Goal: Transaction & Acquisition: Purchase product/service

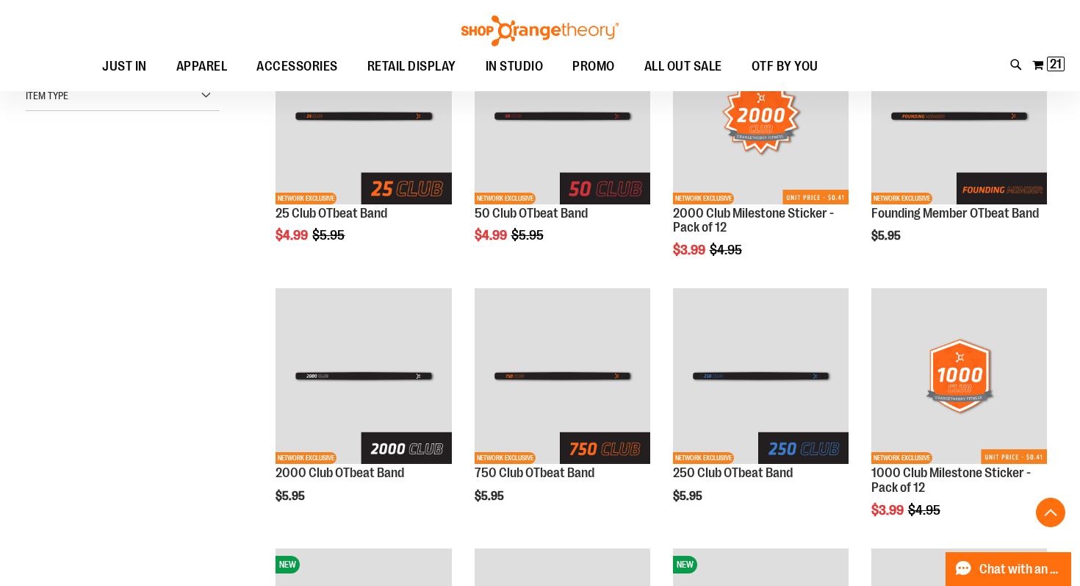
scroll to position [275, 0]
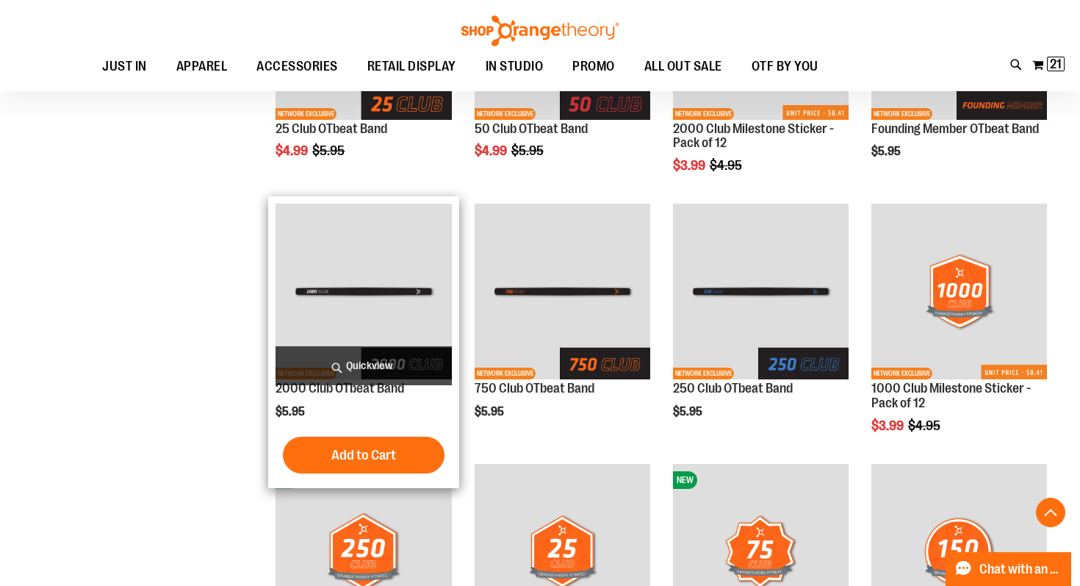
scroll to position [347, 0]
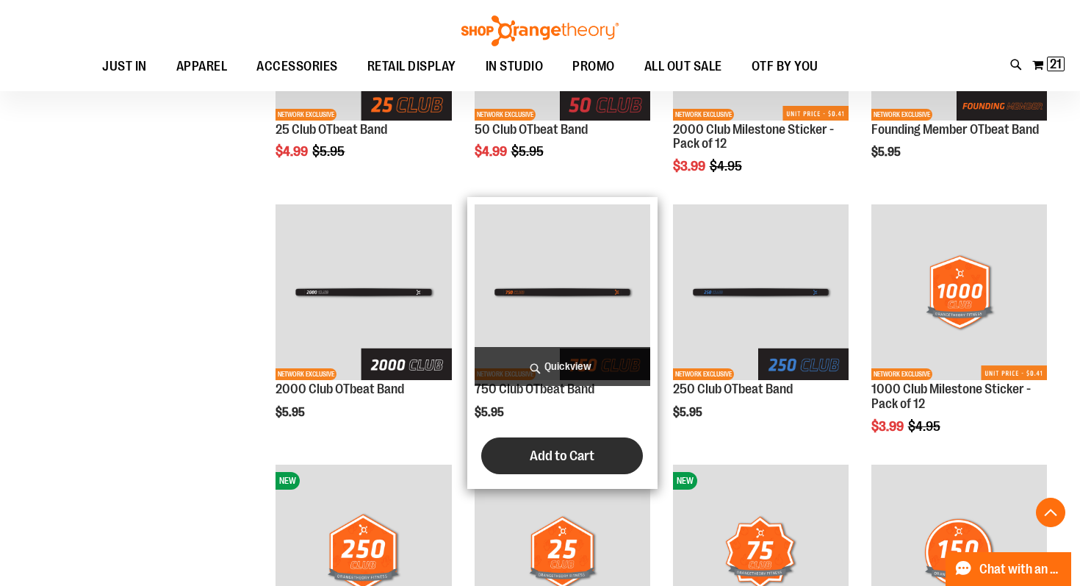
type input "**********"
click at [532, 459] on span "Add to Cart" at bounding box center [562, 456] width 65 height 16
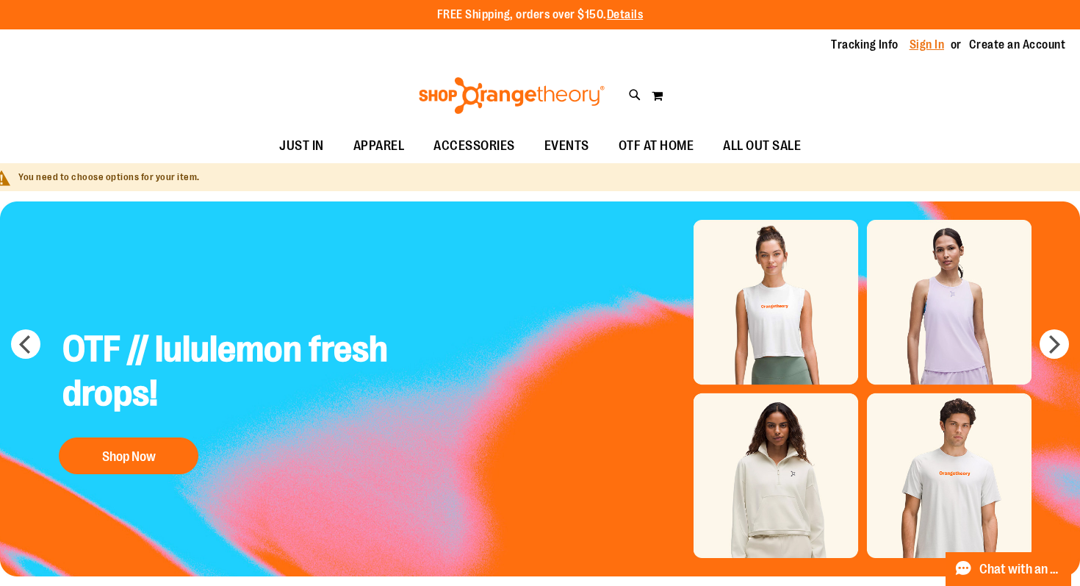
type input "**********"
click at [924, 42] on link "Sign In" at bounding box center [927, 45] width 35 height 16
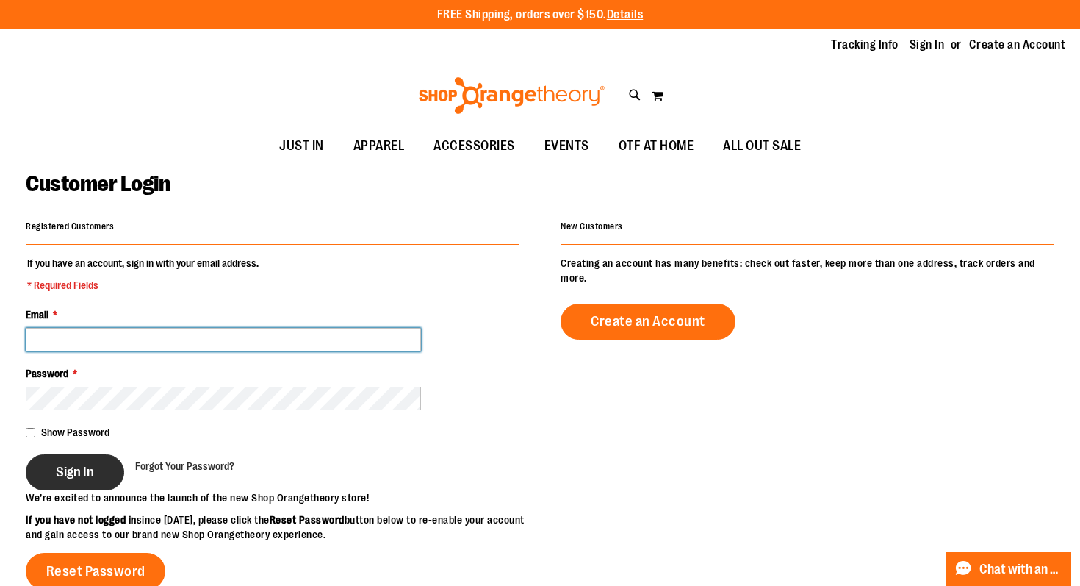
type input "**********"
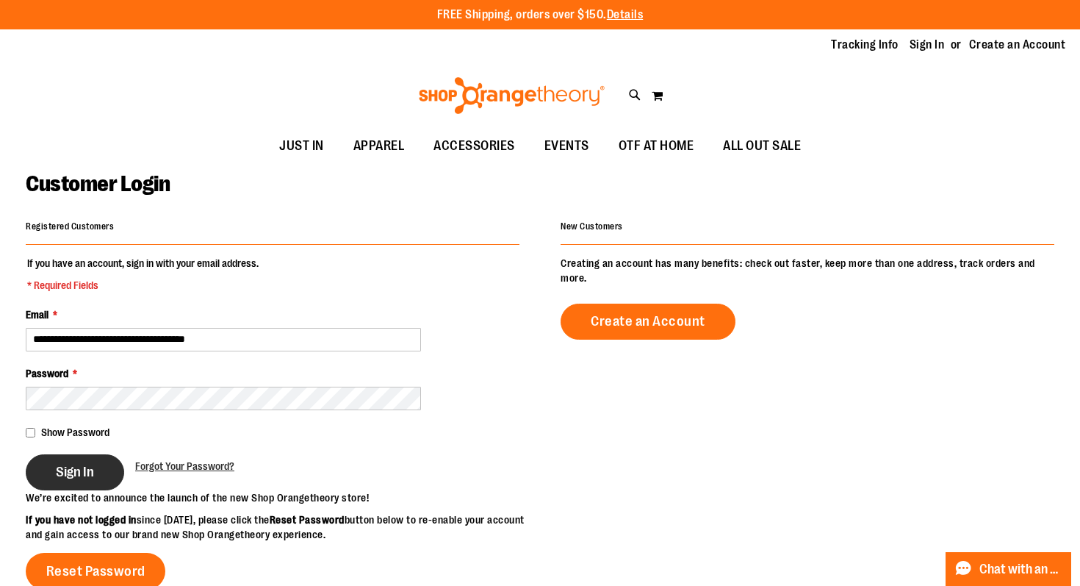
type input "**********"
click at [75, 486] on button "Sign In" at bounding box center [75, 472] width 98 height 36
click at [76, 470] on div "Sign In" at bounding box center [81, 472] width 110 height 36
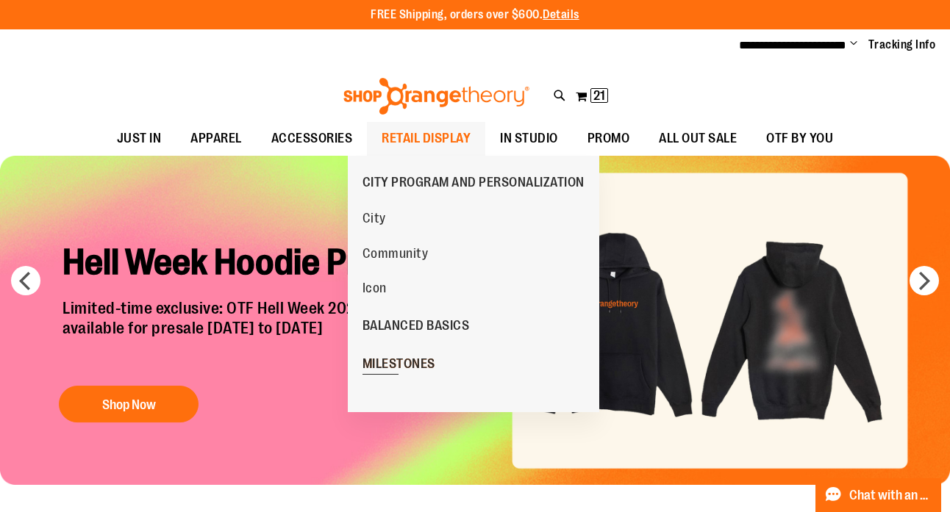
type input "**********"
click at [389, 365] on span "MILESTONES" at bounding box center [398, 365] width 73 height 18
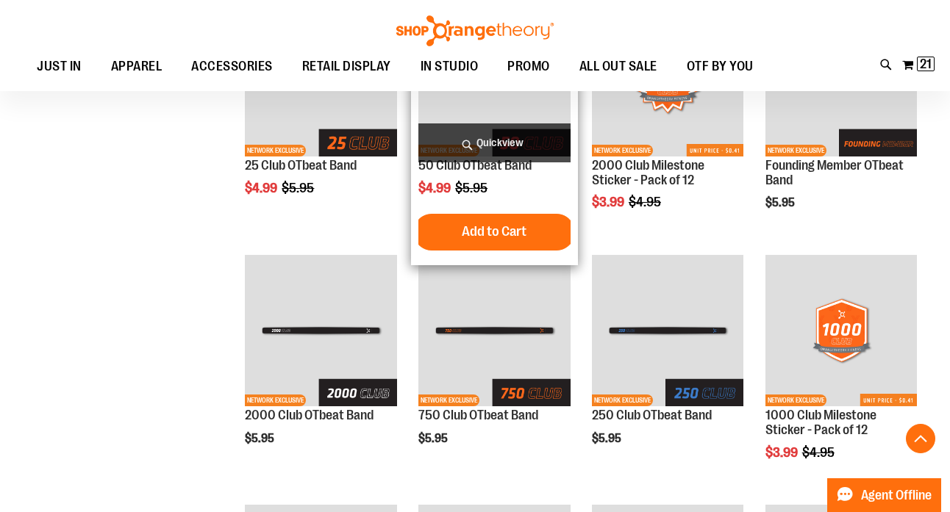
scroll to position [339, 0]
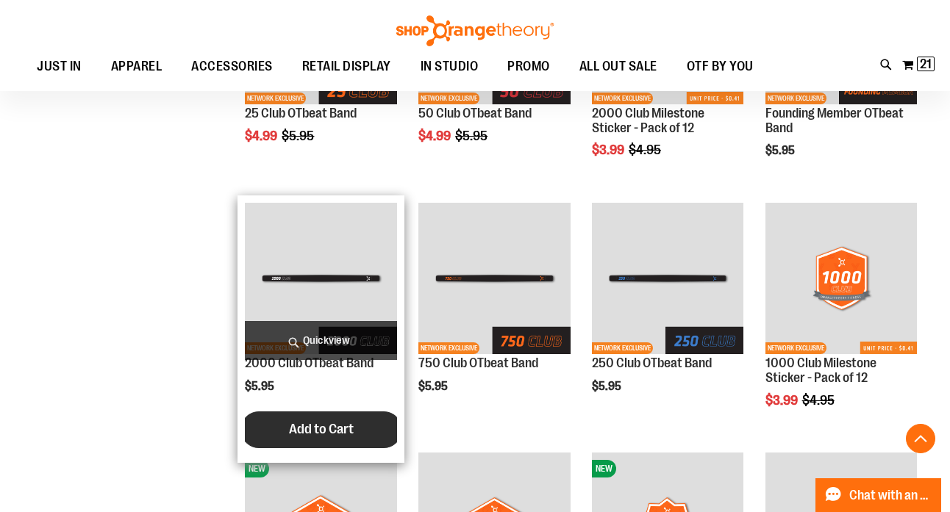
type input "**********"
click at [284, 431] on button "Add to Cart" at bounding box center [321, 430] width 162 height 37
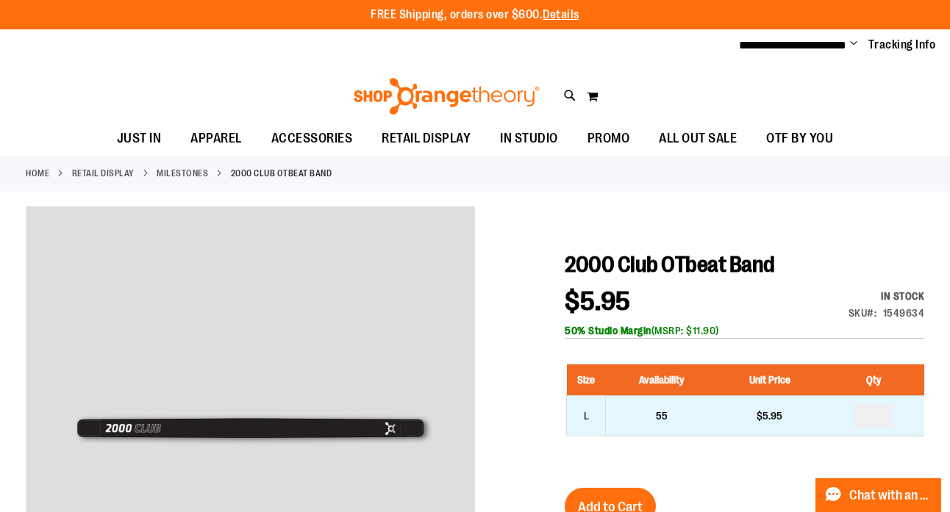
type input "**********"
click at [884, 414] on input "number" at bounding box center [873, 416] width 40 height 24
type input "*"
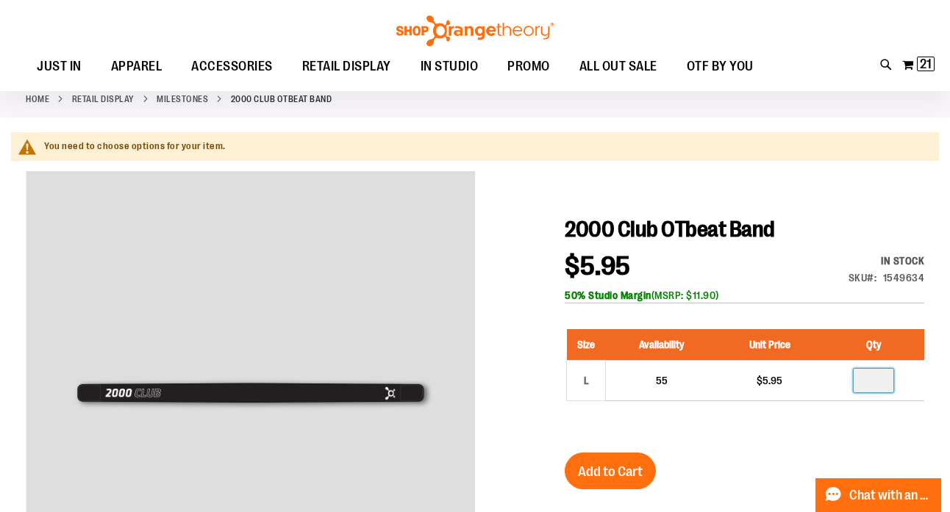
scroll to position [85, 0]
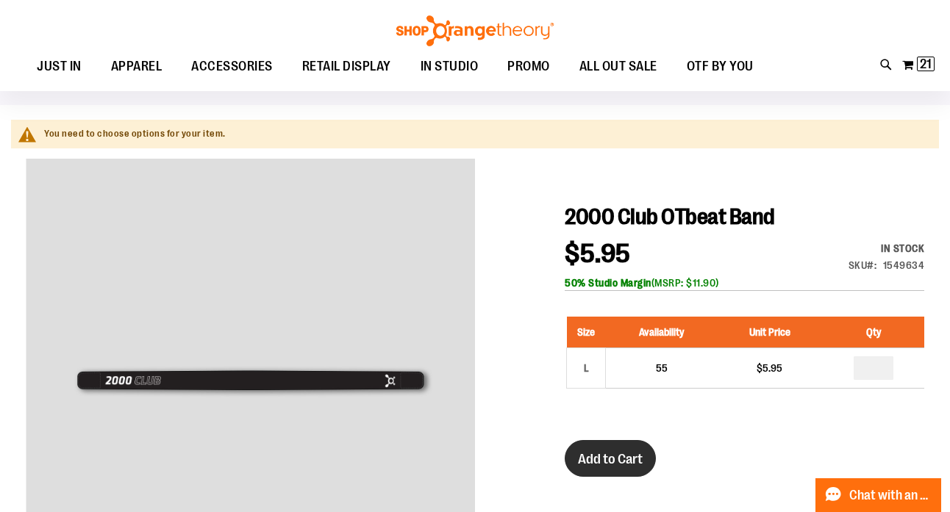
click at [631, 471] on button "Add to Cart" at bounding box center [609, 458] width 91 height 37
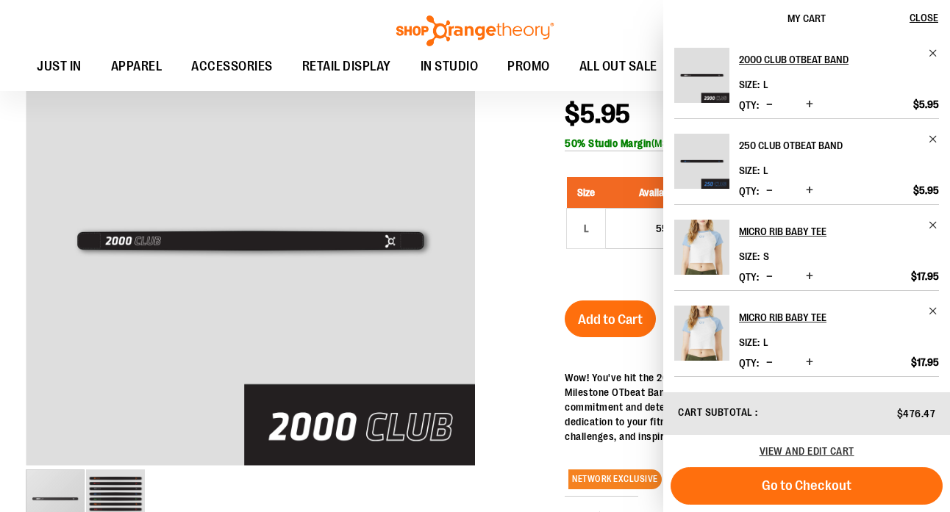
scroll to position [118, 0]
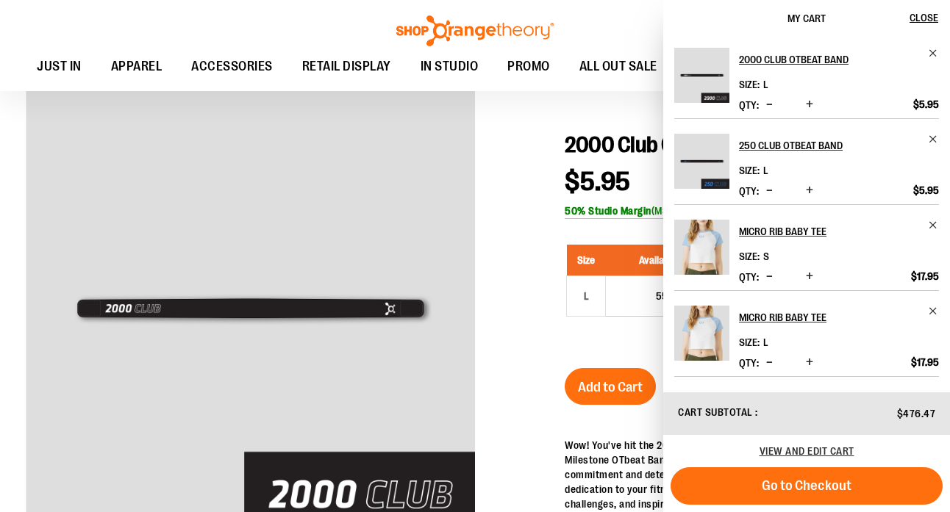
click at [509, 215] on div at bounding box center [475, 428] width 898 height 682
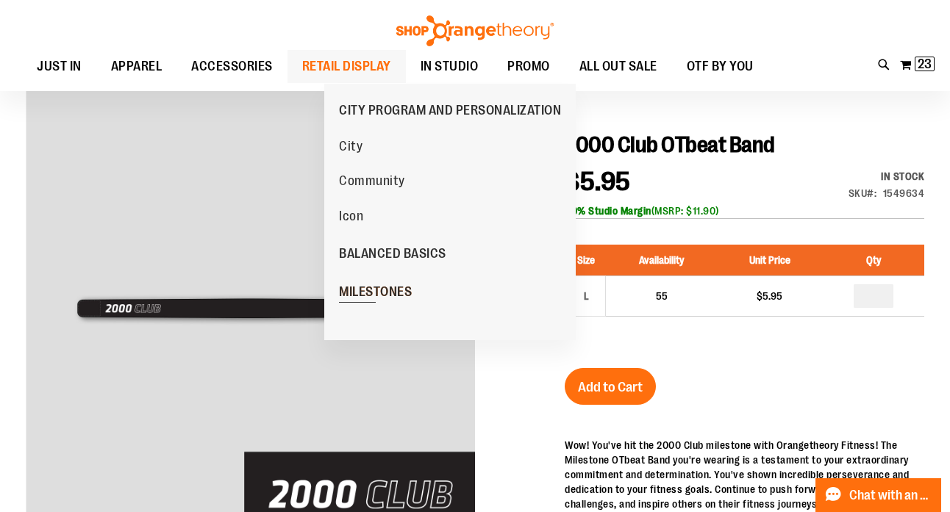
click at [366, 301] on span "MILESTONES" at bounding box center [375, 293] width 73 height 18
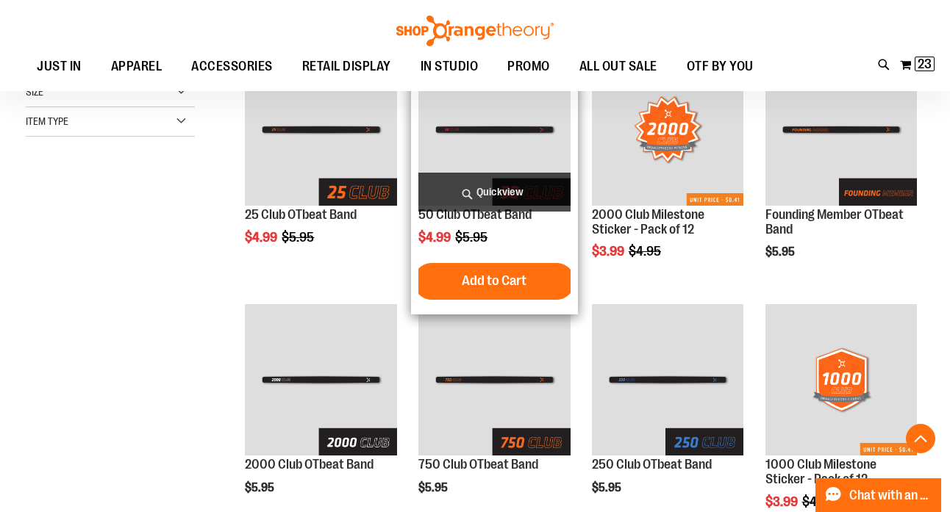
scroll to position [240, 0]
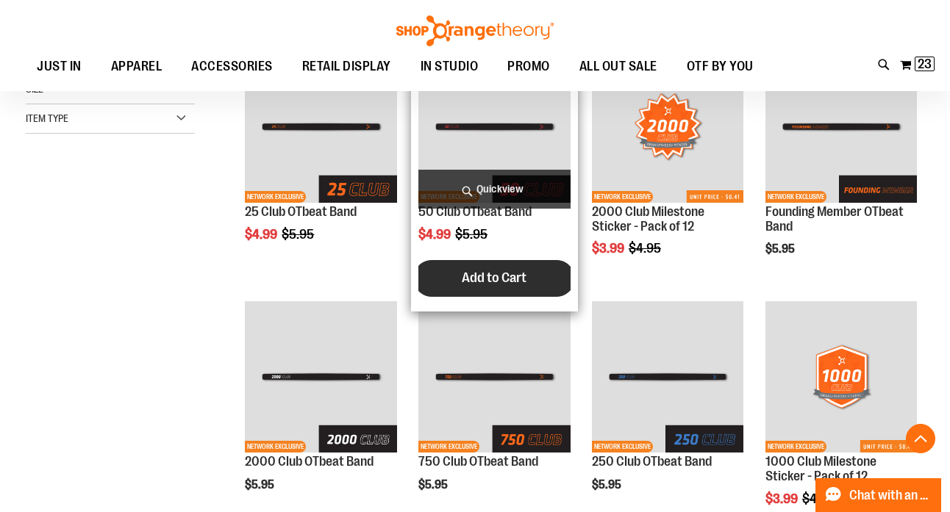
type input "**********"
click at [464, 274] on span "Add to Cart" at bounding box center [494, 278] width 65 height 16
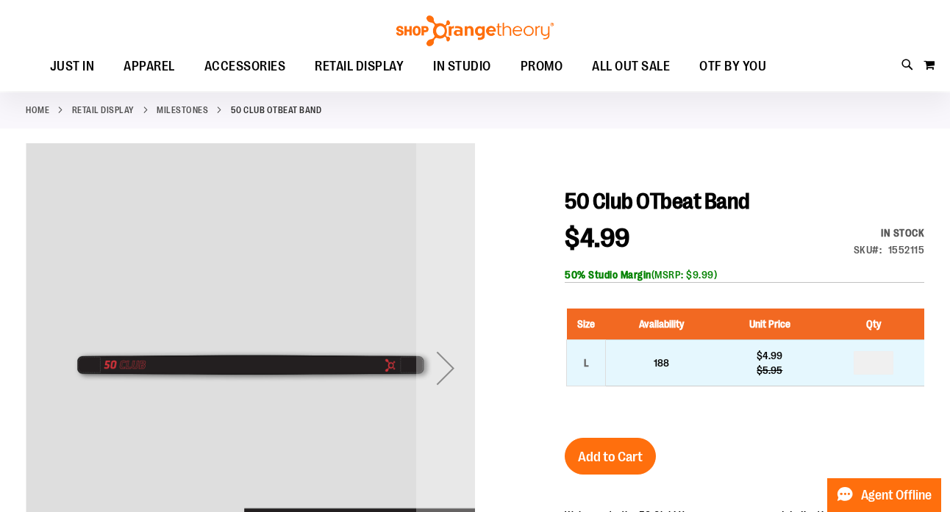
scroll to position [74, 0]
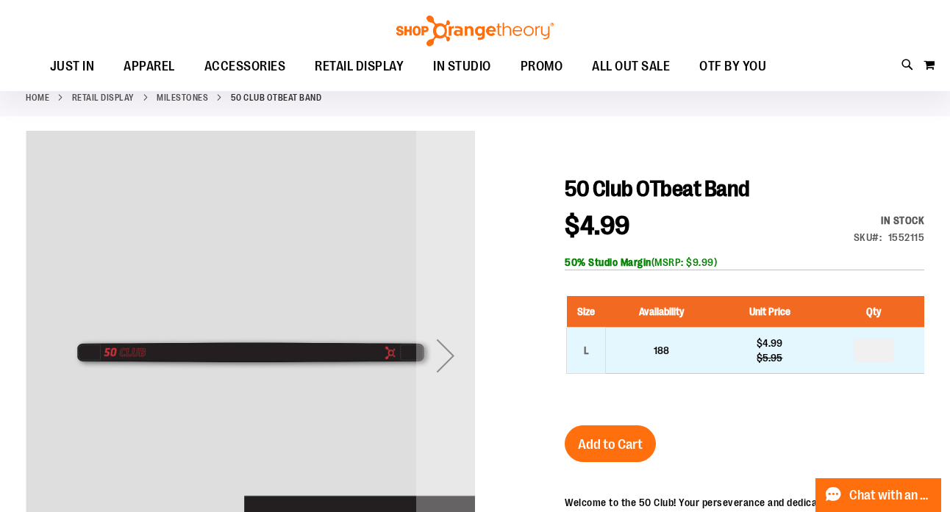
type input "**********"
click at [883, 351] on input "number" at bounding box center [873, 351] width 40 height 24
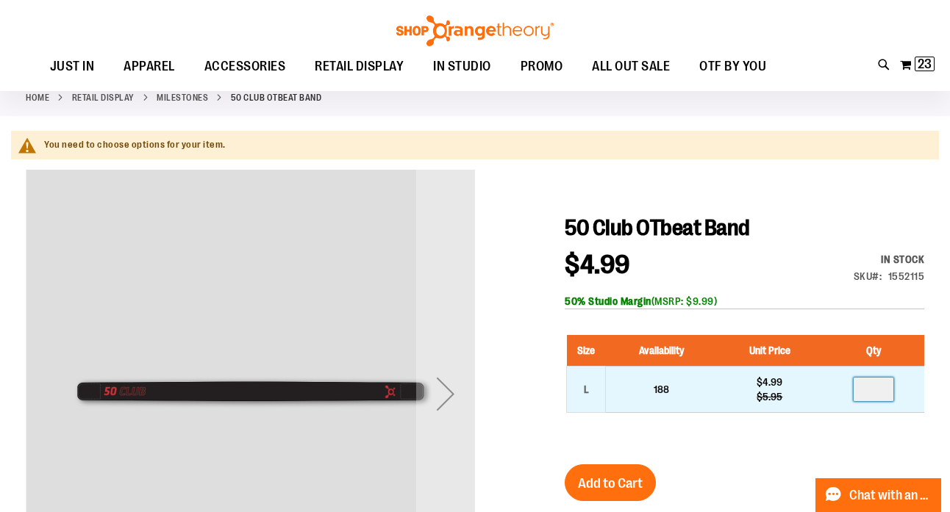
type input "*"
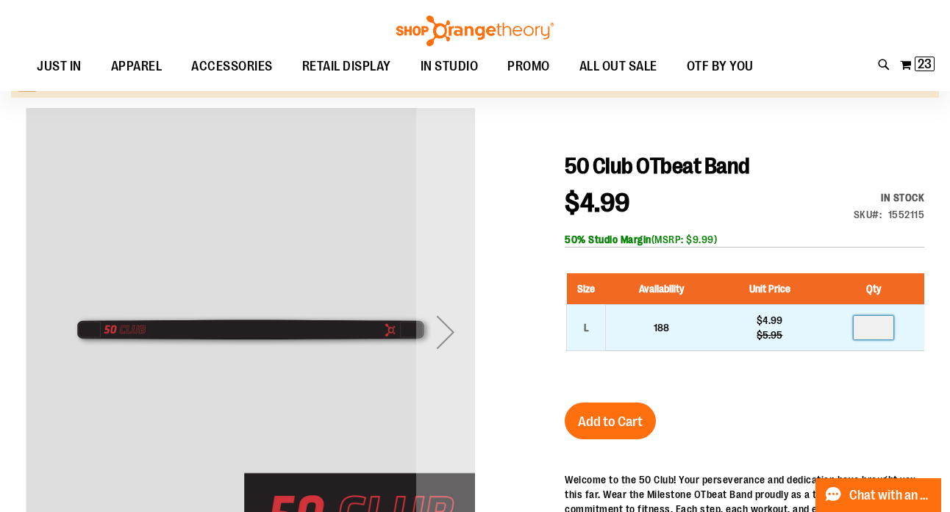
scroll to position [139, 0]
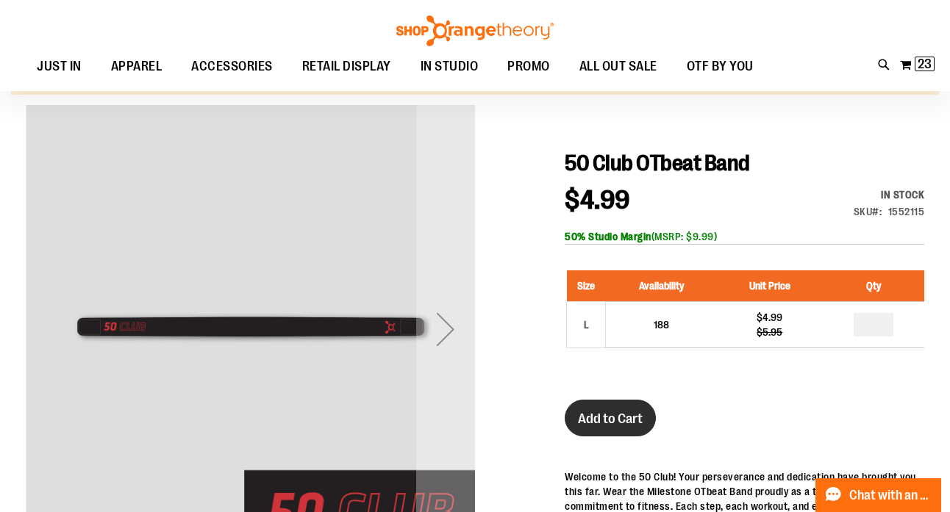
click at [622, 406] on button "Add to Cart" at bounding box center [609, 418] width 91 height 37
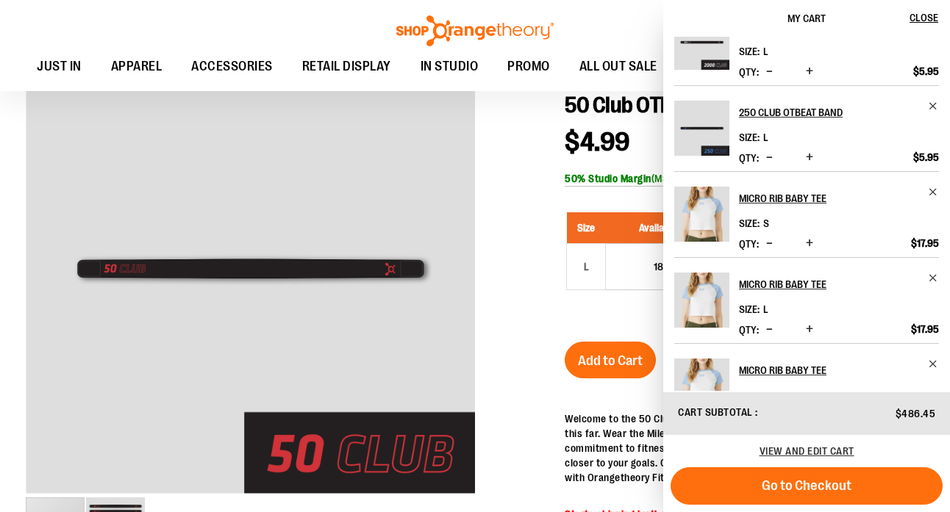
scroll to position [0, 0]
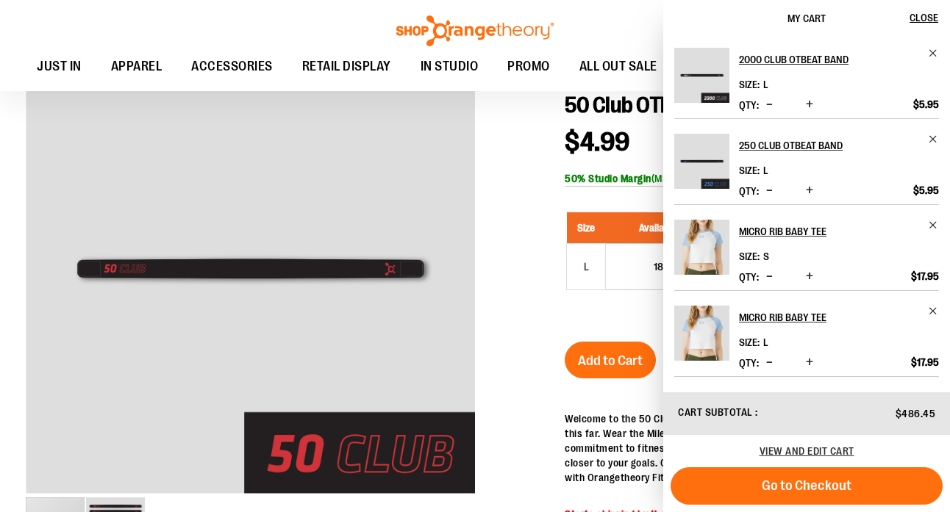
click at [525, 281] on div at bounding box center [475, 416] width 898 height 739
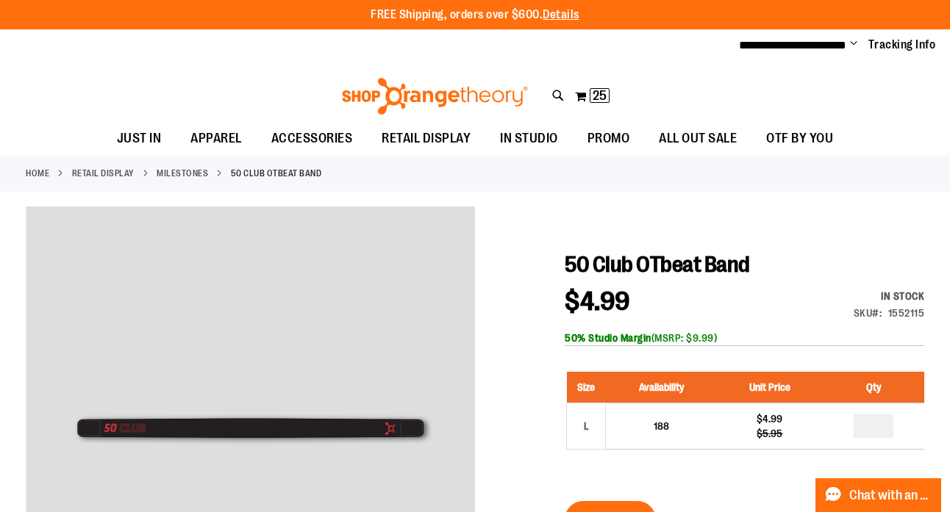
click at [208, 174] on link "MILESTONES" at bounding box center [182, 173] width 51 height 13
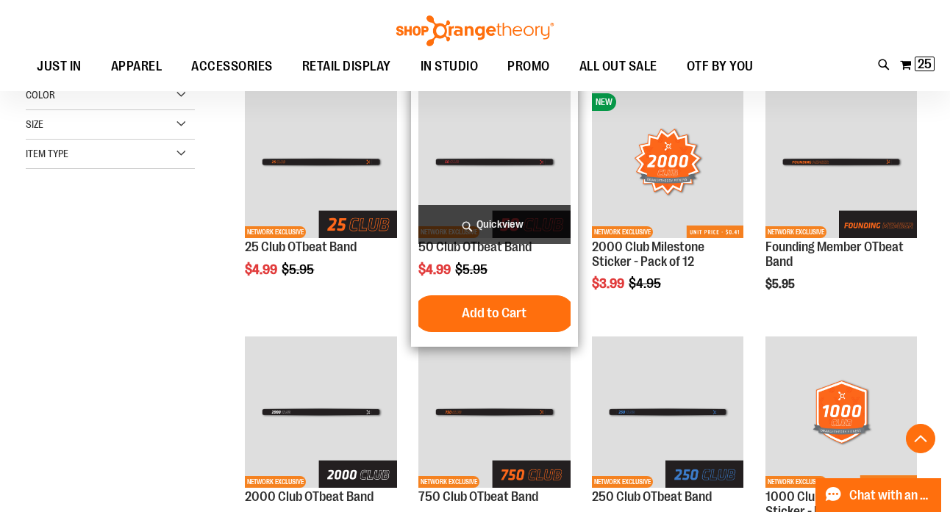
scroll to position [297, 0]
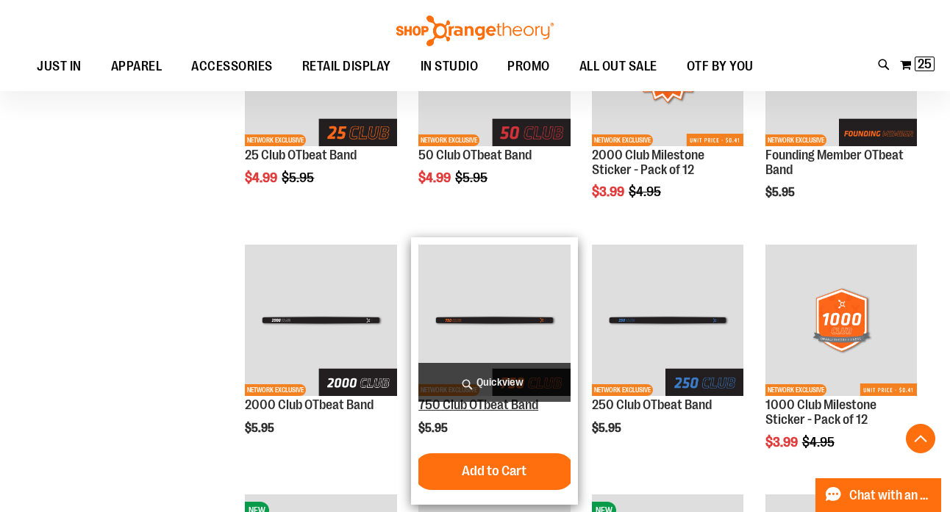
type input "**********"
click at [443, 406] on link "750 Club OTbeat Band" at bounding box center [478, 405] width 120 height 15
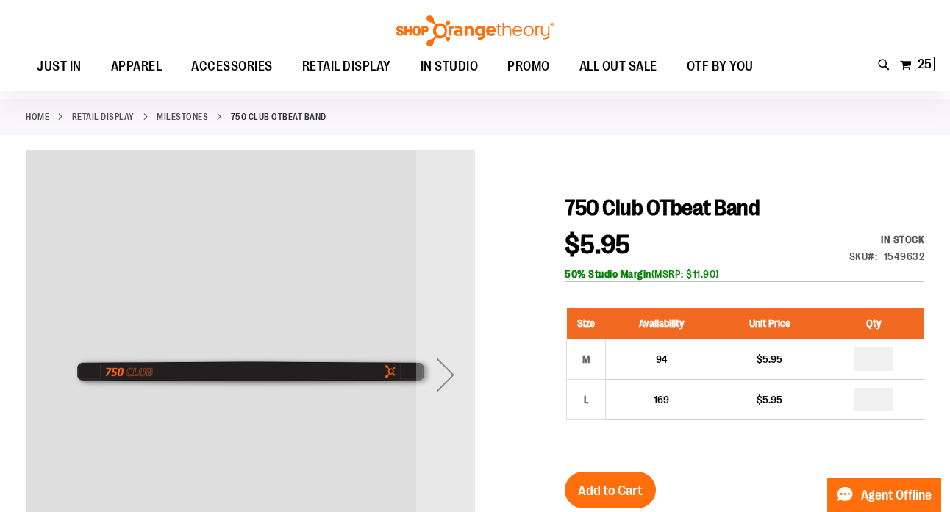
scroll to position [68, 0]
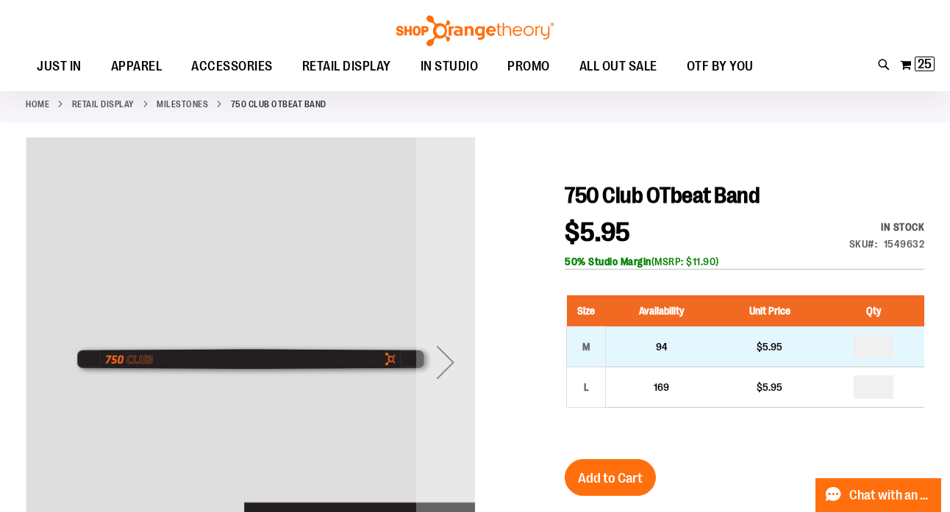
type input "**********"
click at [885, 348] on input "number" at bounding box center [873, 347] width 40 height 24
type input "*"
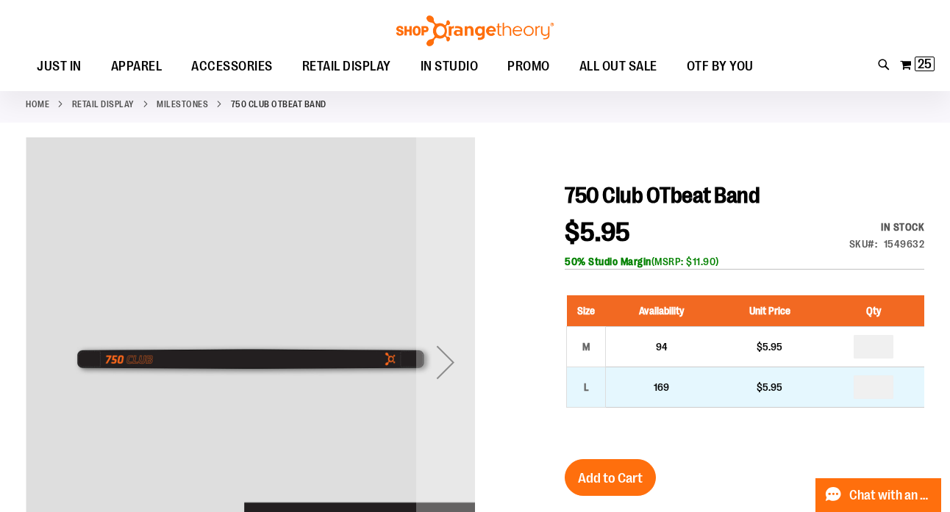
type input "*"
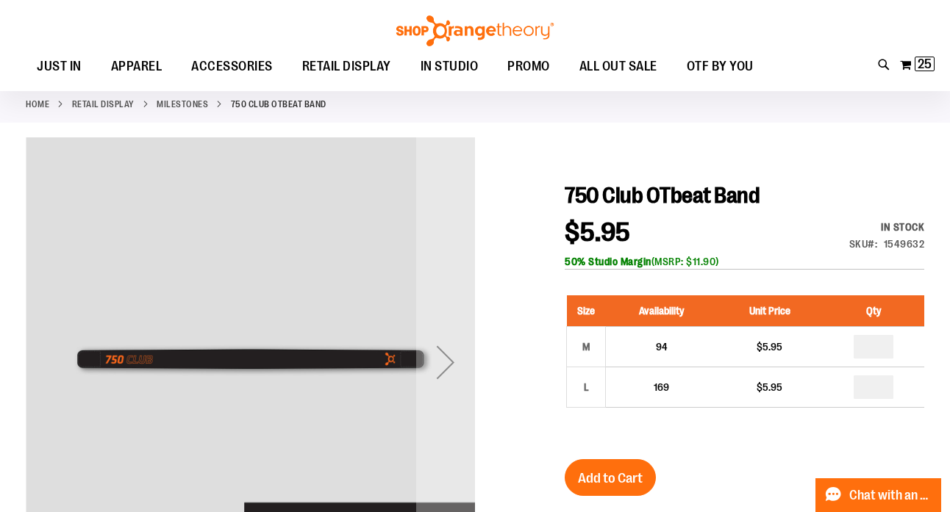
scroll to position [108, 0]
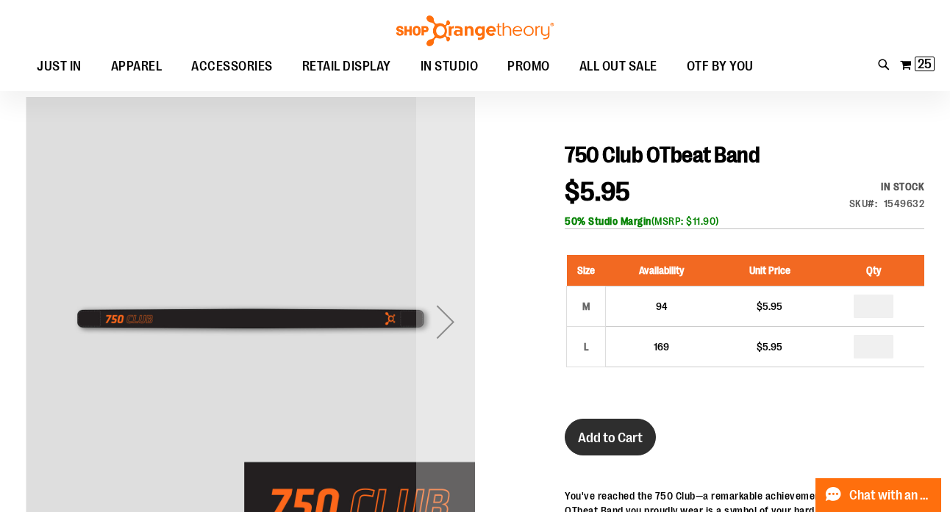
click at [629, 437] on span "Add to Cart" at bounding box center [610, 438] width 65 height 16
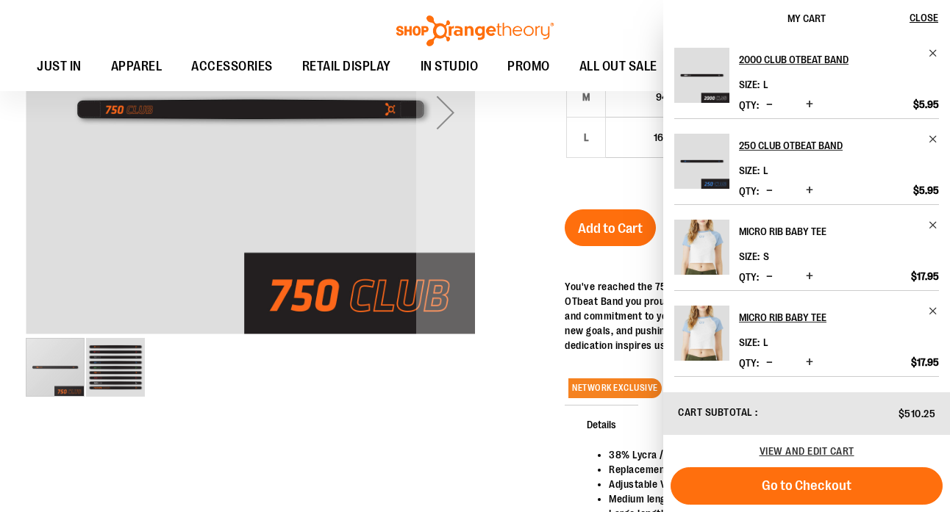
scroll to position [304, 0]
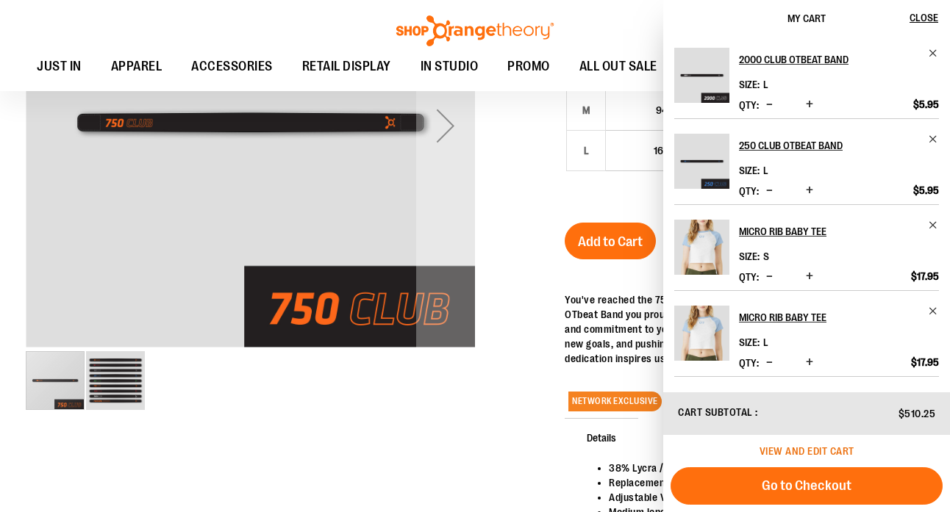
click at [777, 450] on span "View and edit cart" at bounding box center [806, 451] width 95 height 12
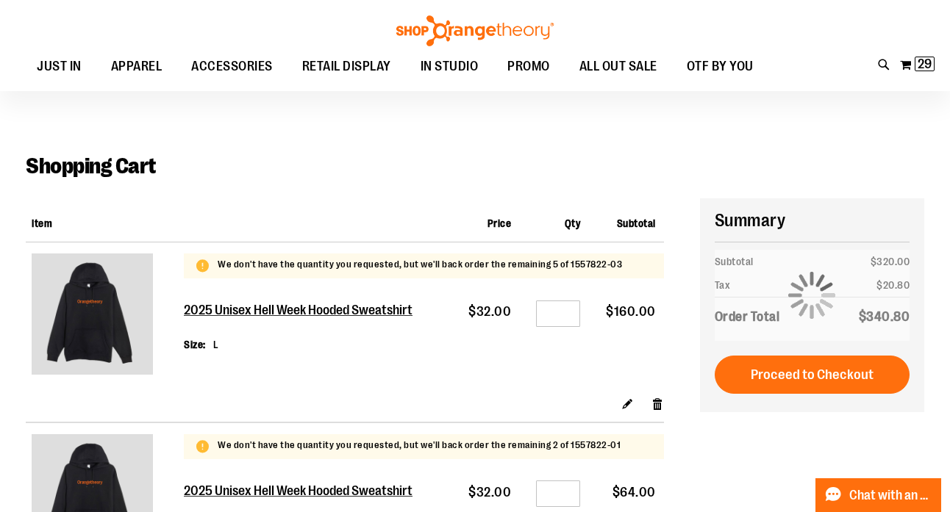
scroll to position [12, 0]
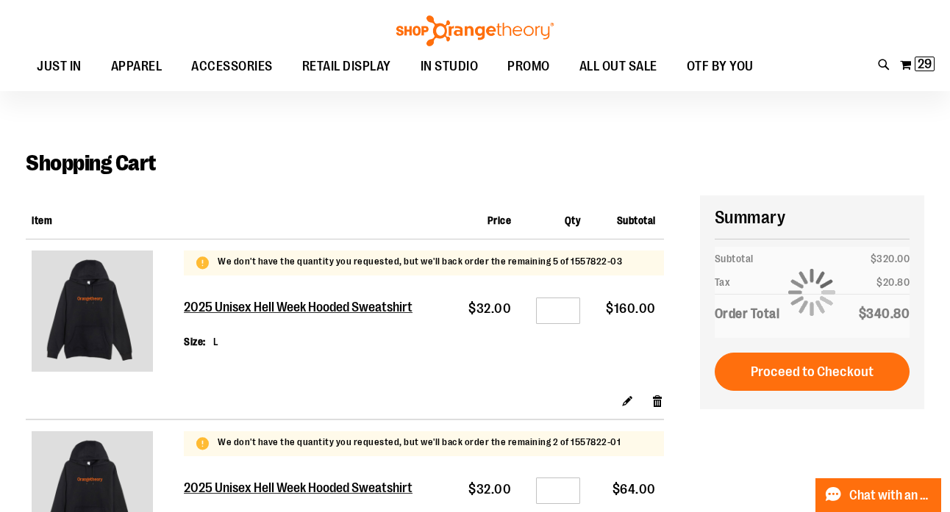
type input "**********"
click at [566, 312] on input "*" at bounding box center [558, 311] width 44 height 26
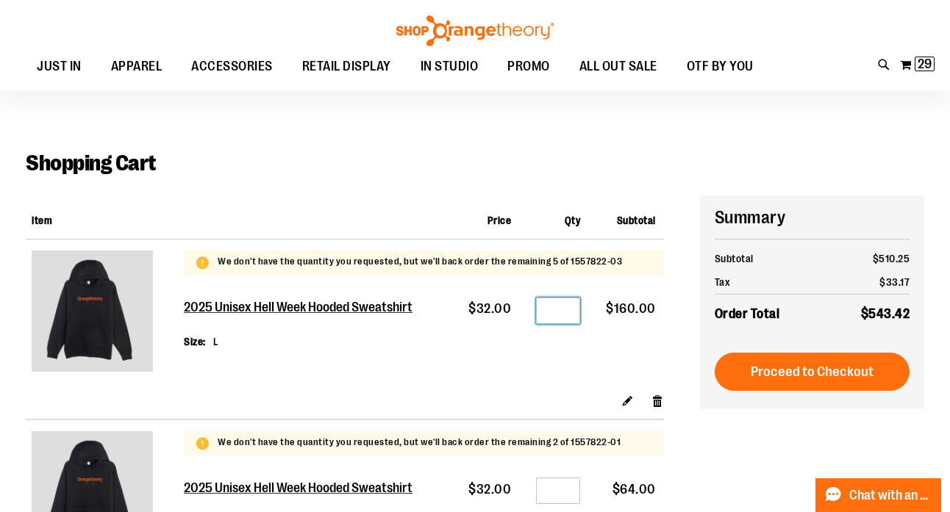
type input "*"
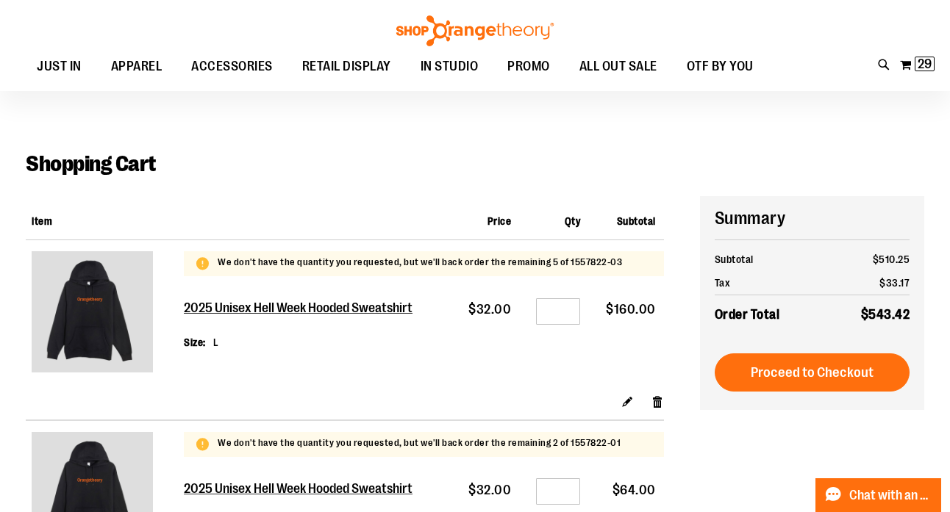
scroll to position [0, 0]
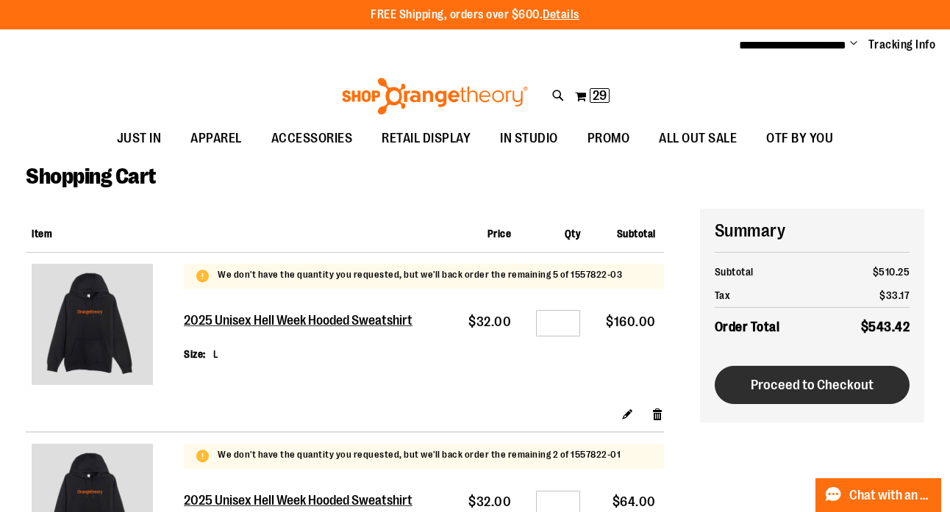
click at [766, 384] on span "Proceed to Checkout" at bounding box center [811, 385] width 123 height 16
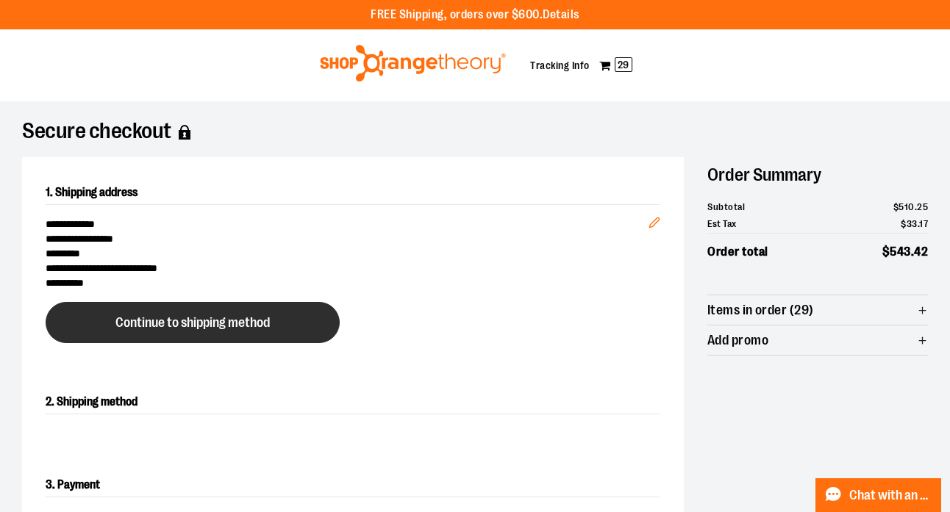
click at [231, 322] on span "Continue to shipping method" at bounding box center [192, 323] width 154 height 14
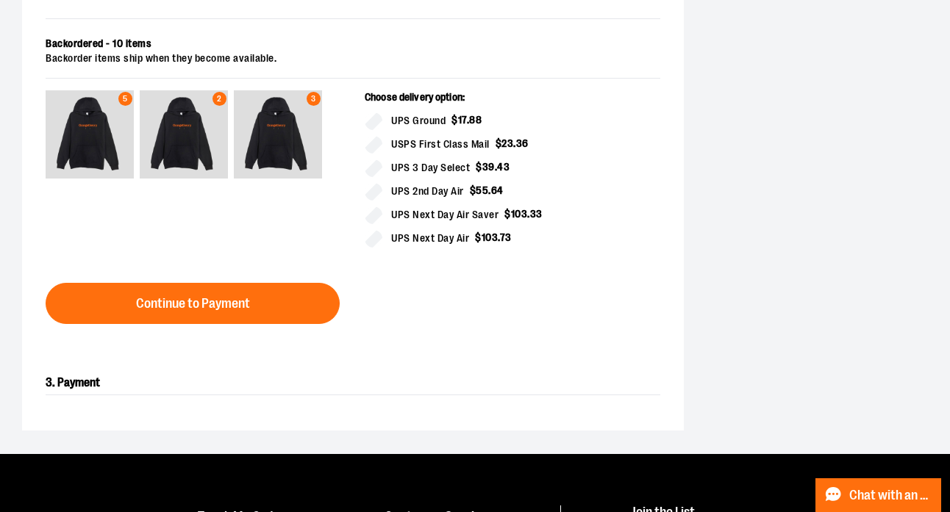
scroll to position [789, 0]
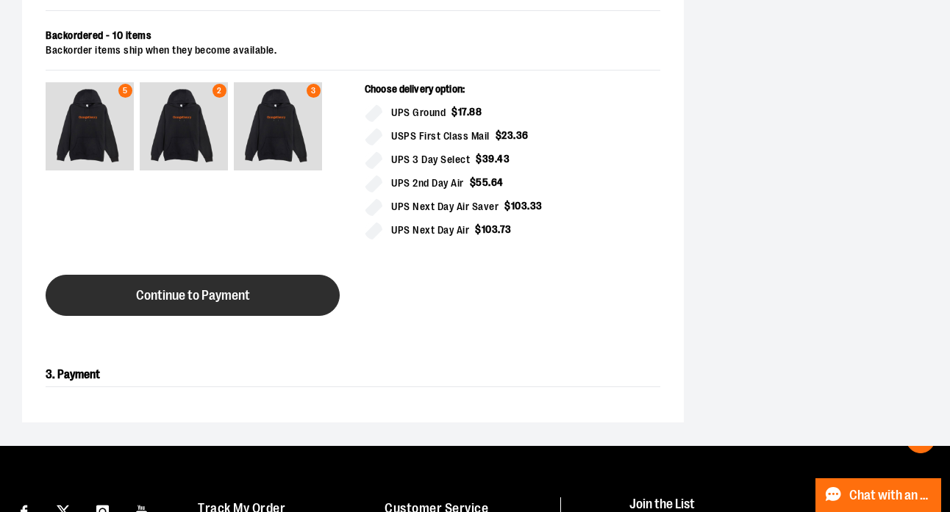
click at [250, 295] on span "Continue to Payment" at bounding box center [193, 296] width 114 height 14
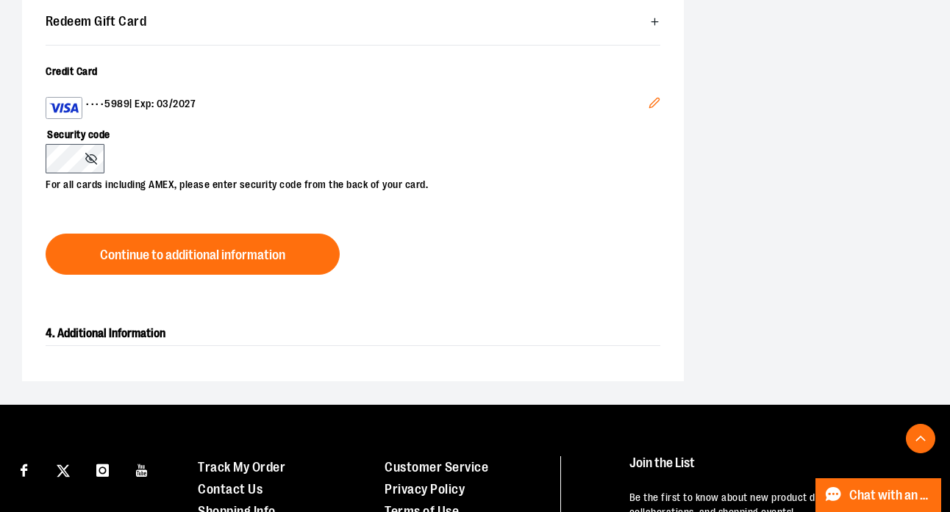
scroll to position [303, 0]
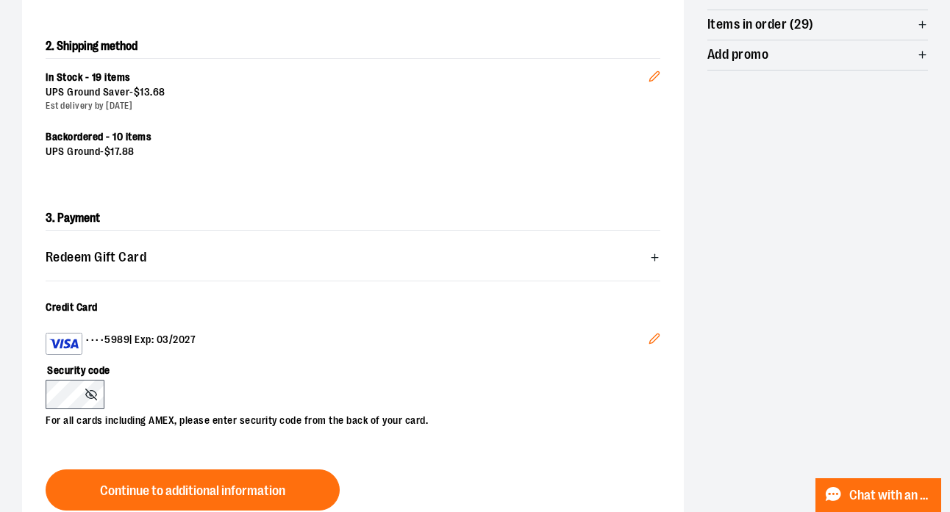
click at [655, 339] on icon "Edit" at bounding box center [654, 339] width 10 height 10
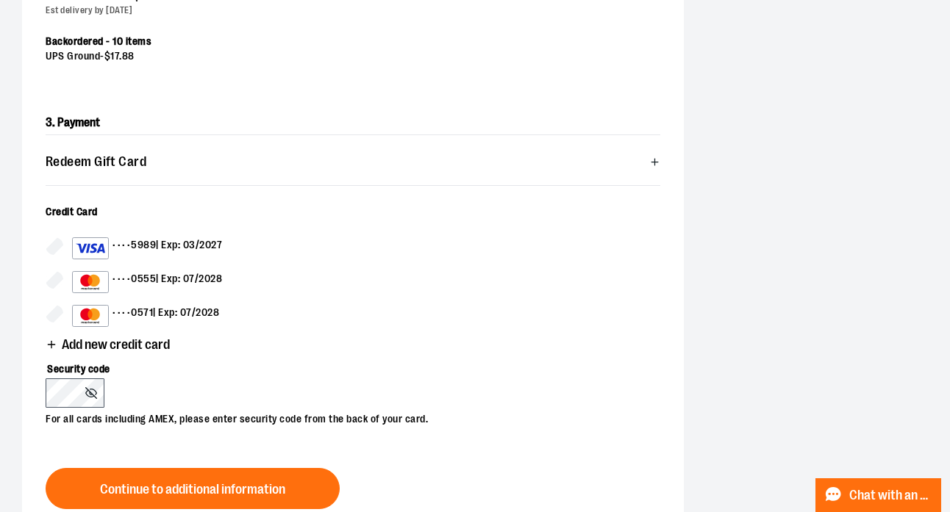
scroll to position [399, 0]
click at [80, 339] on span "Add new credit card" at bounding box center [116, 344] width 108 height 14
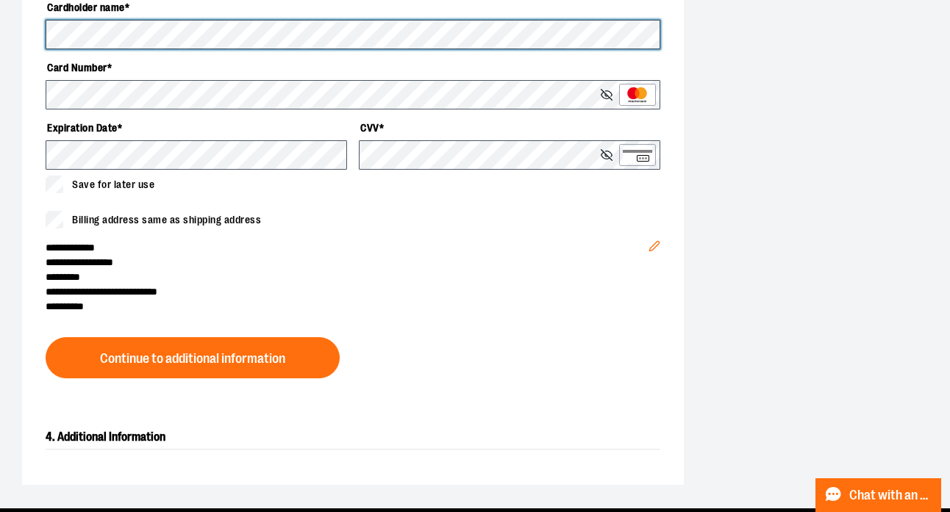
scroll to position [658, 0]
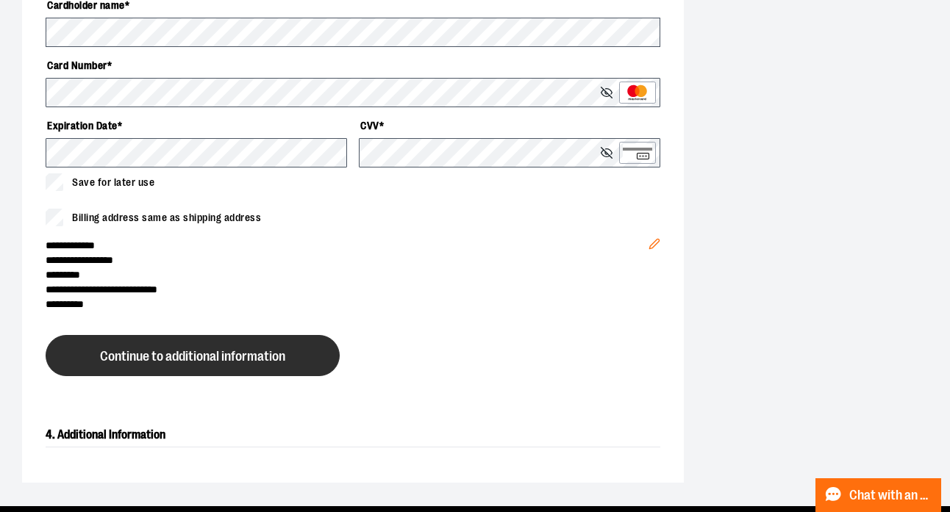
click at [126, 364] on button "Continue to additional information" at bounding box center [193, 355] width 294 height 41
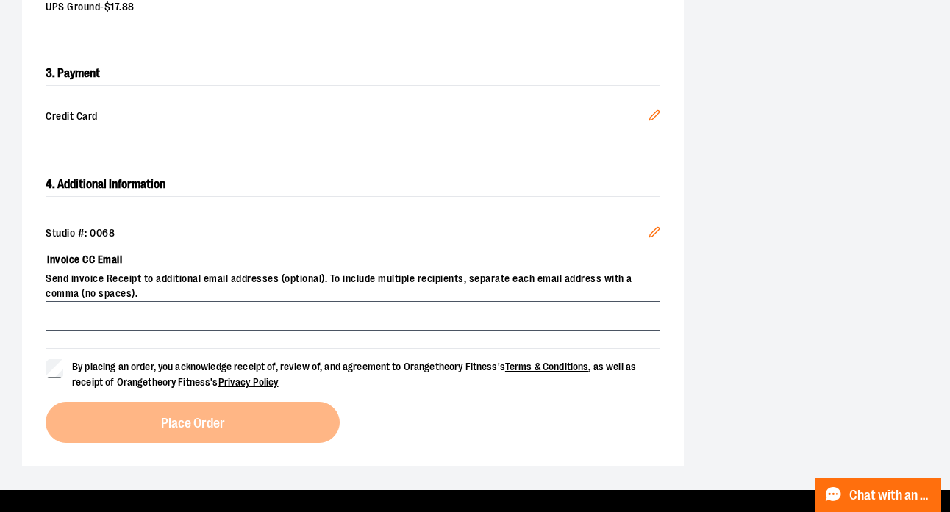
scroll to position [450, 0]
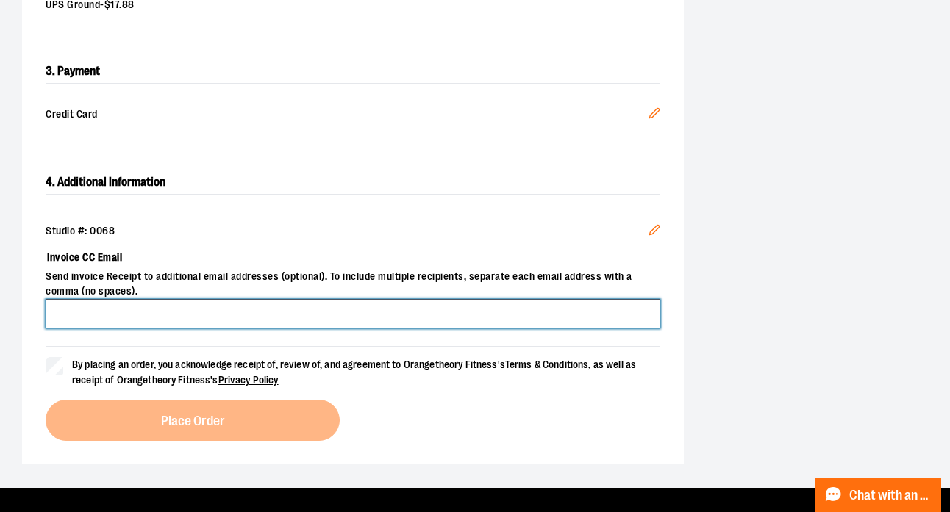
click at [268, 319] on input "Invoice CC Email" at bounding box center [353, 313] width 614 height 29
type input "**********"
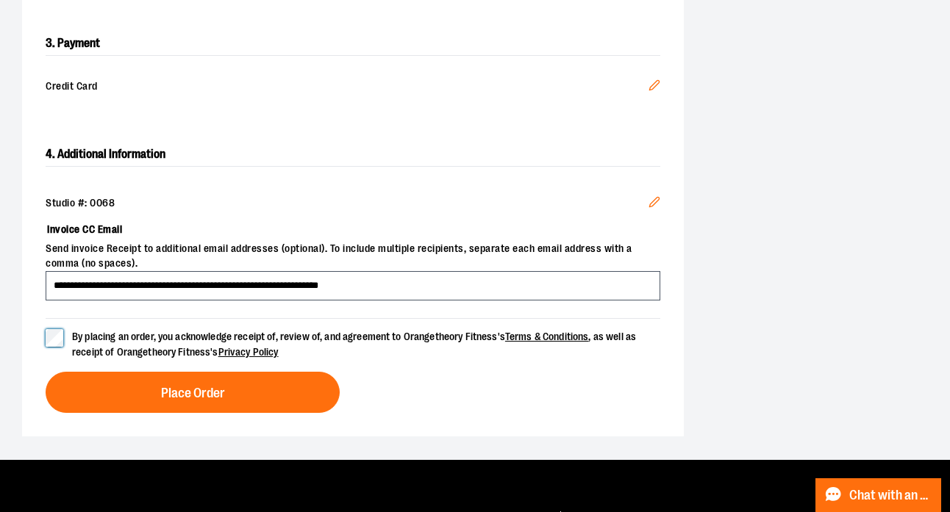
scroll to position [478, 0]
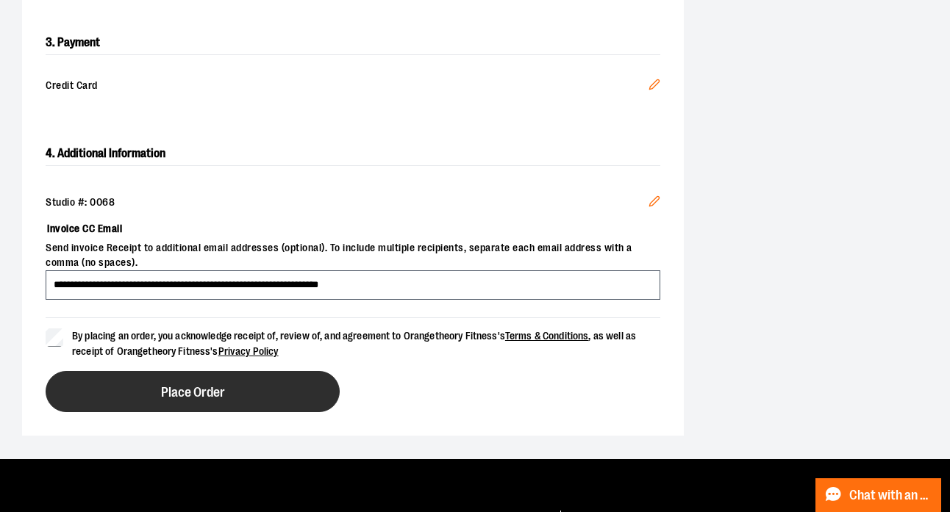
click at [148, 395] on button "Place Order" at bounding box center [193, 391] width 294 height 41
